Goal: Navigation & Orientation: Find specific page/section

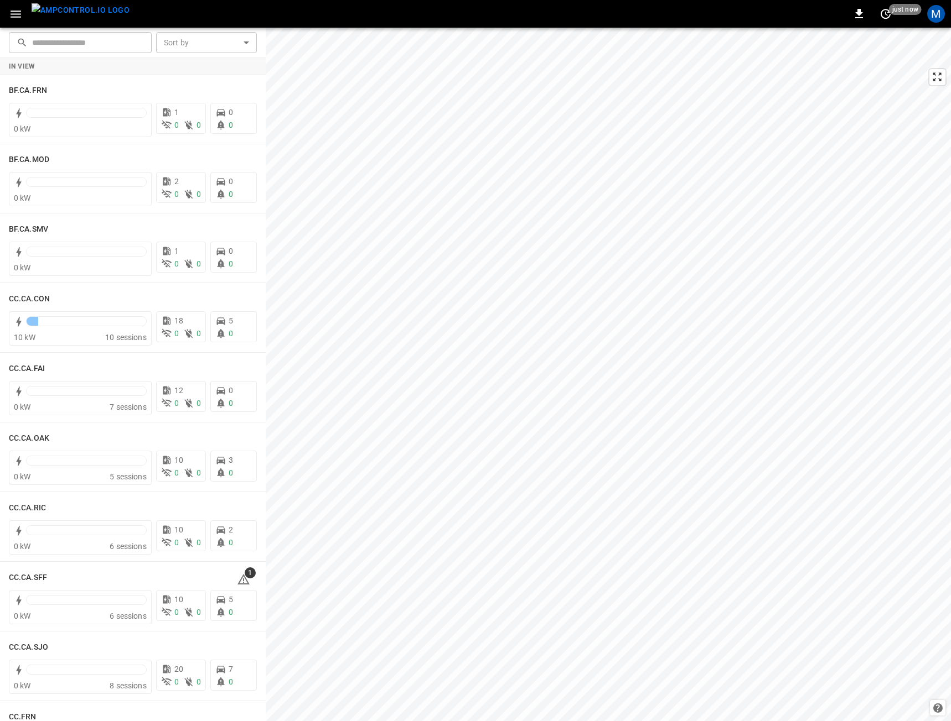
click at [945, 12] on div "M" at bounding box center [935, 13] width 21 height 21
click at [938, 15] on div "M" at bounding box center [936, 14] width 18 height 18
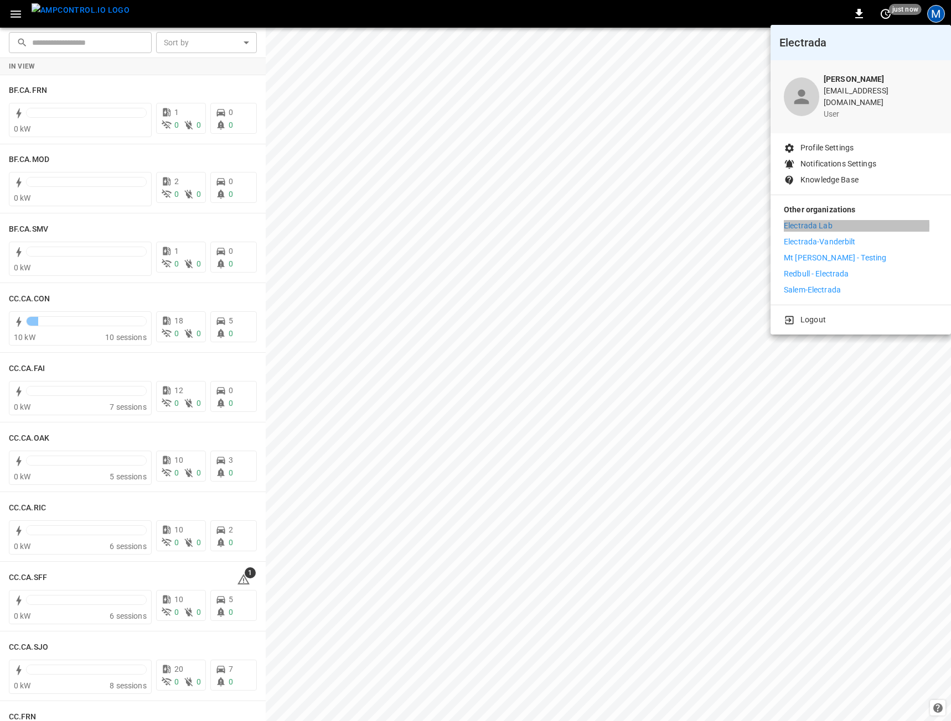
click at [804, 220] on p "Electrada Lab" at bounding box center [807, 226] width 49 height 12
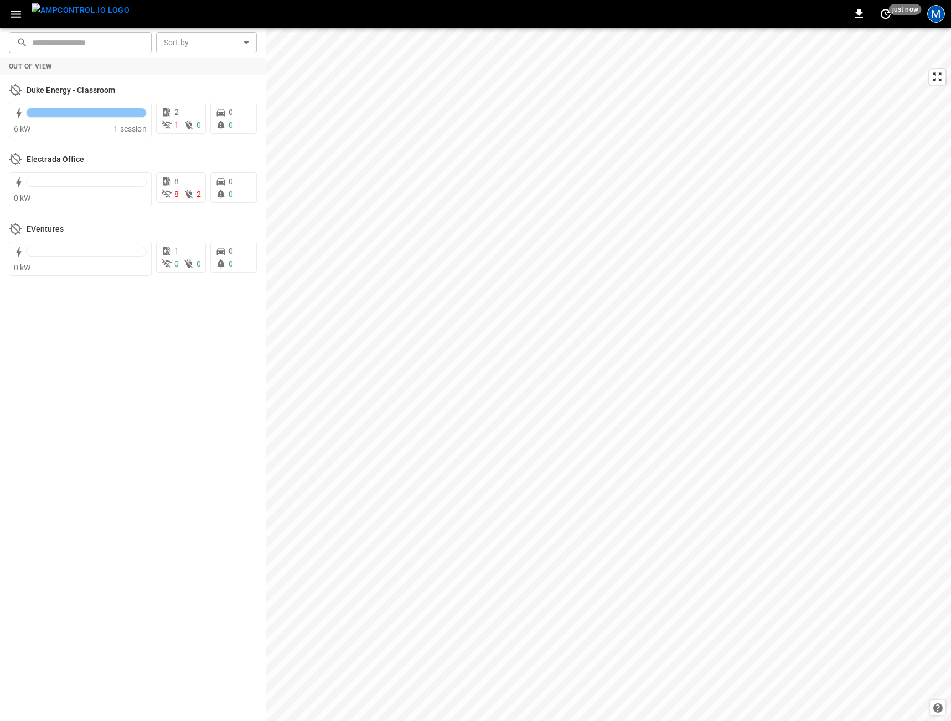
click at [934, 9] on div "M" at bounding box center [936, 14] width 18 height 18
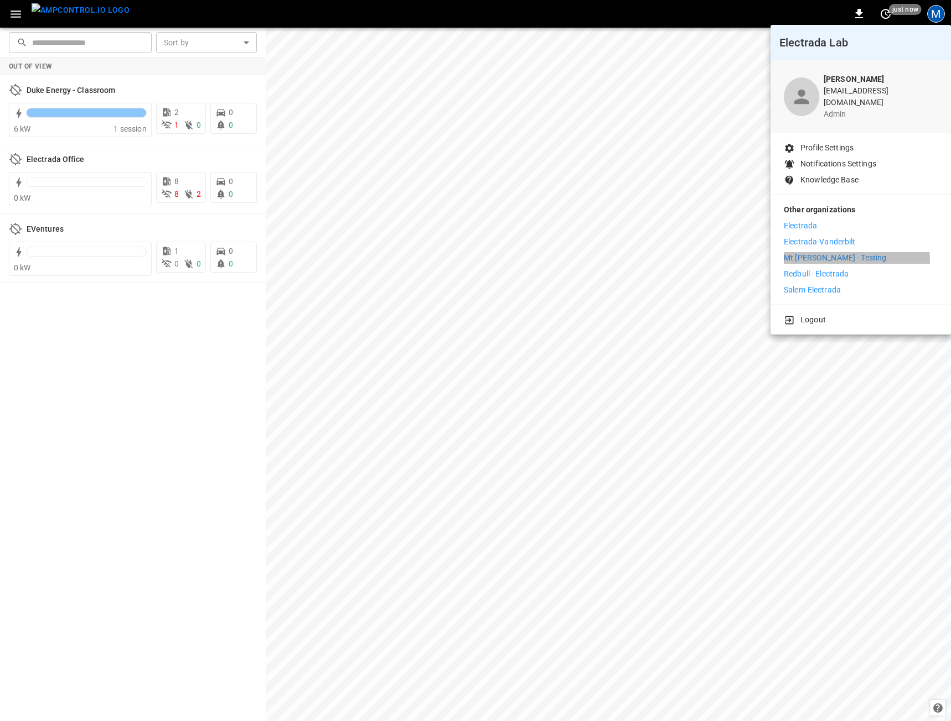
click at [840, 253] on p "Mt [PERSON_NAME] - Testing" at bounding box center [834, 258] width 102 height 12
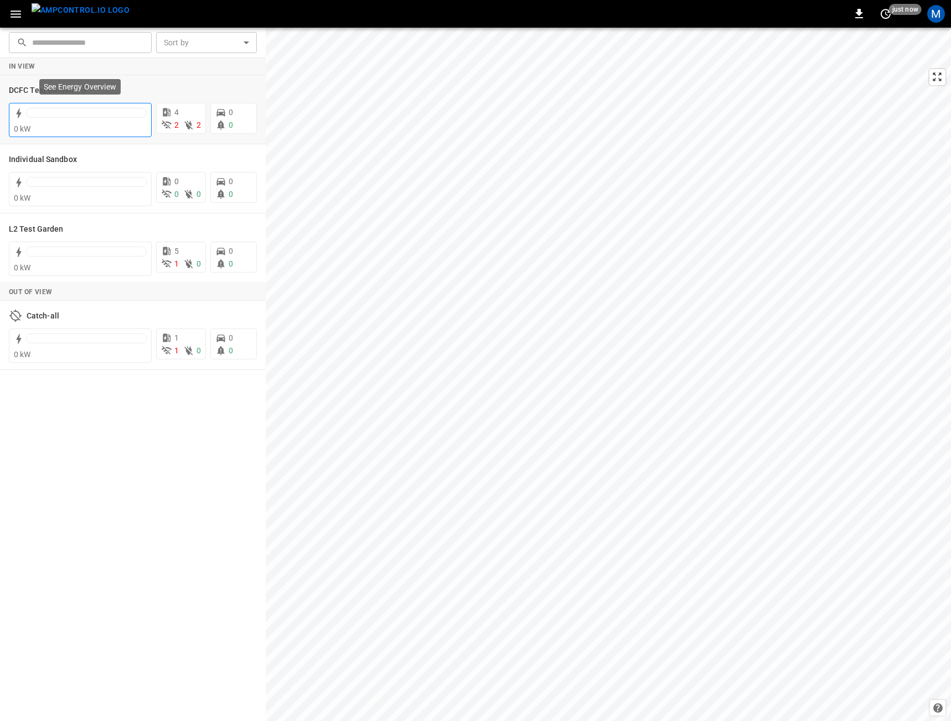
click at [75, 106] on div at bounding box center [80, 115] width 133 height 18
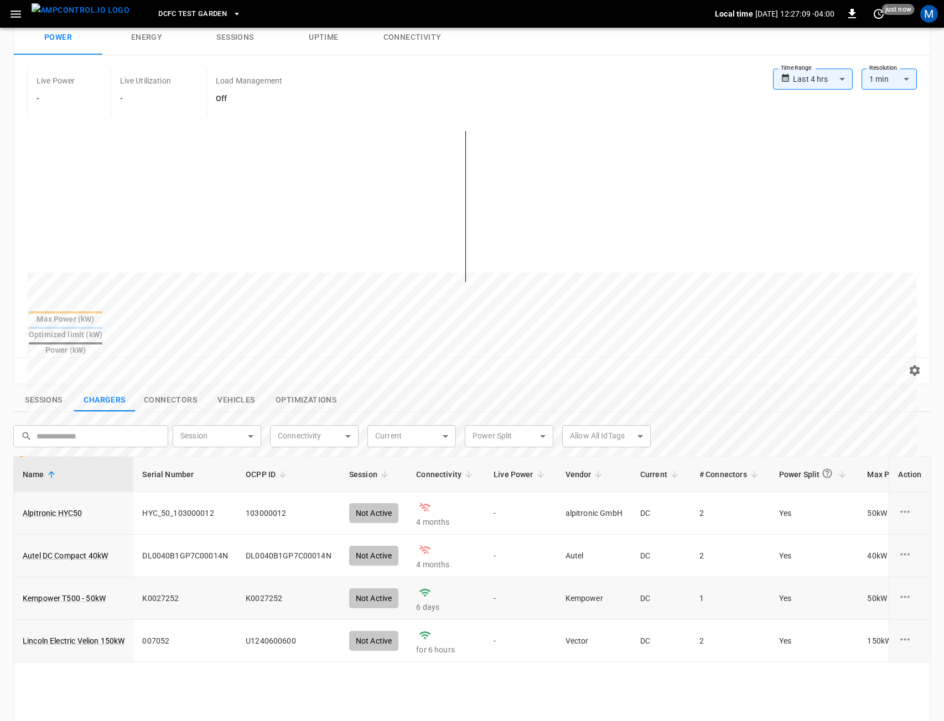
scroll to position [111, 0]
